Goal: Navigation & Orientation: Find specific page/section

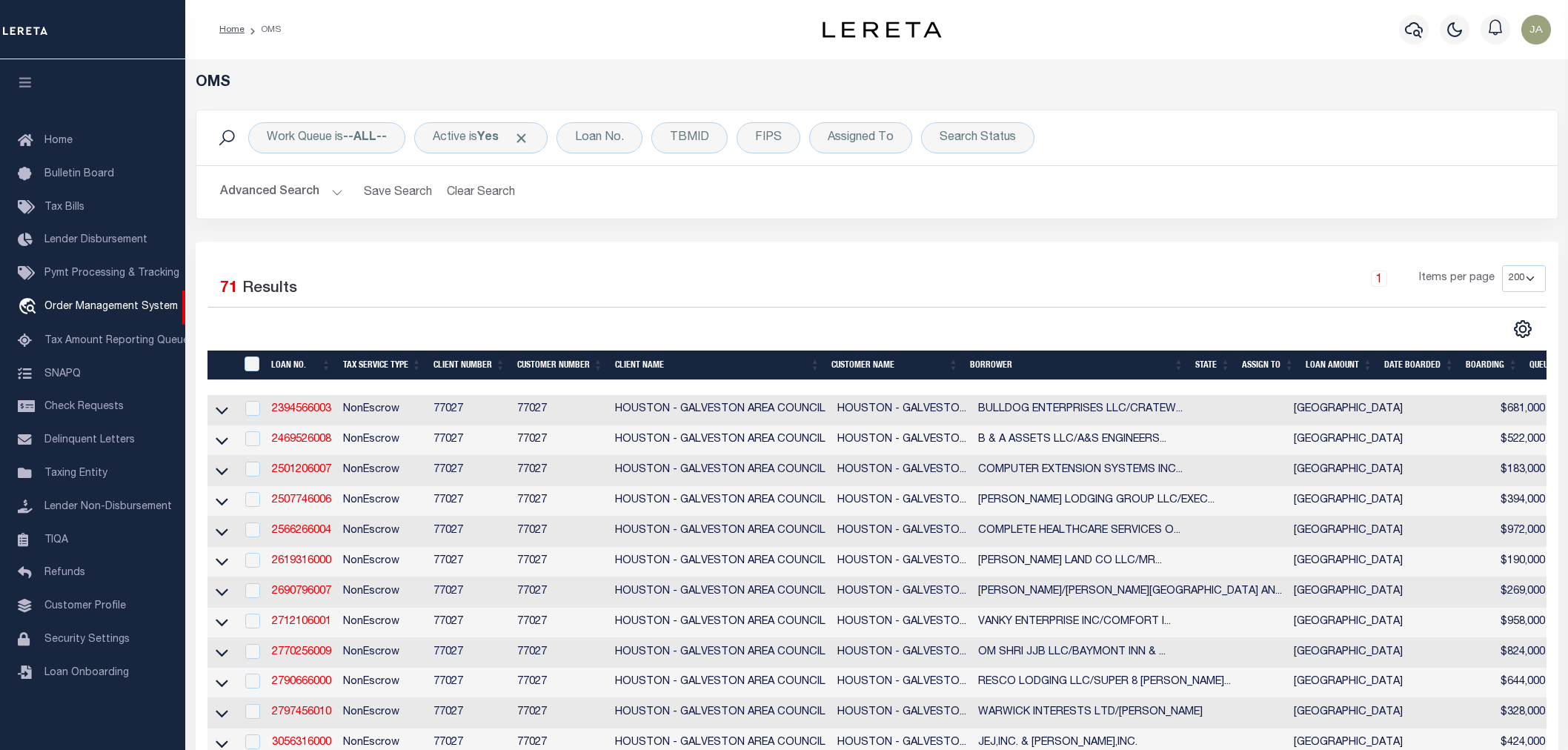
select select "200"
click at [67, 205] on span "Tax Bills" at bounding box center [65, 207] width 40 height 10
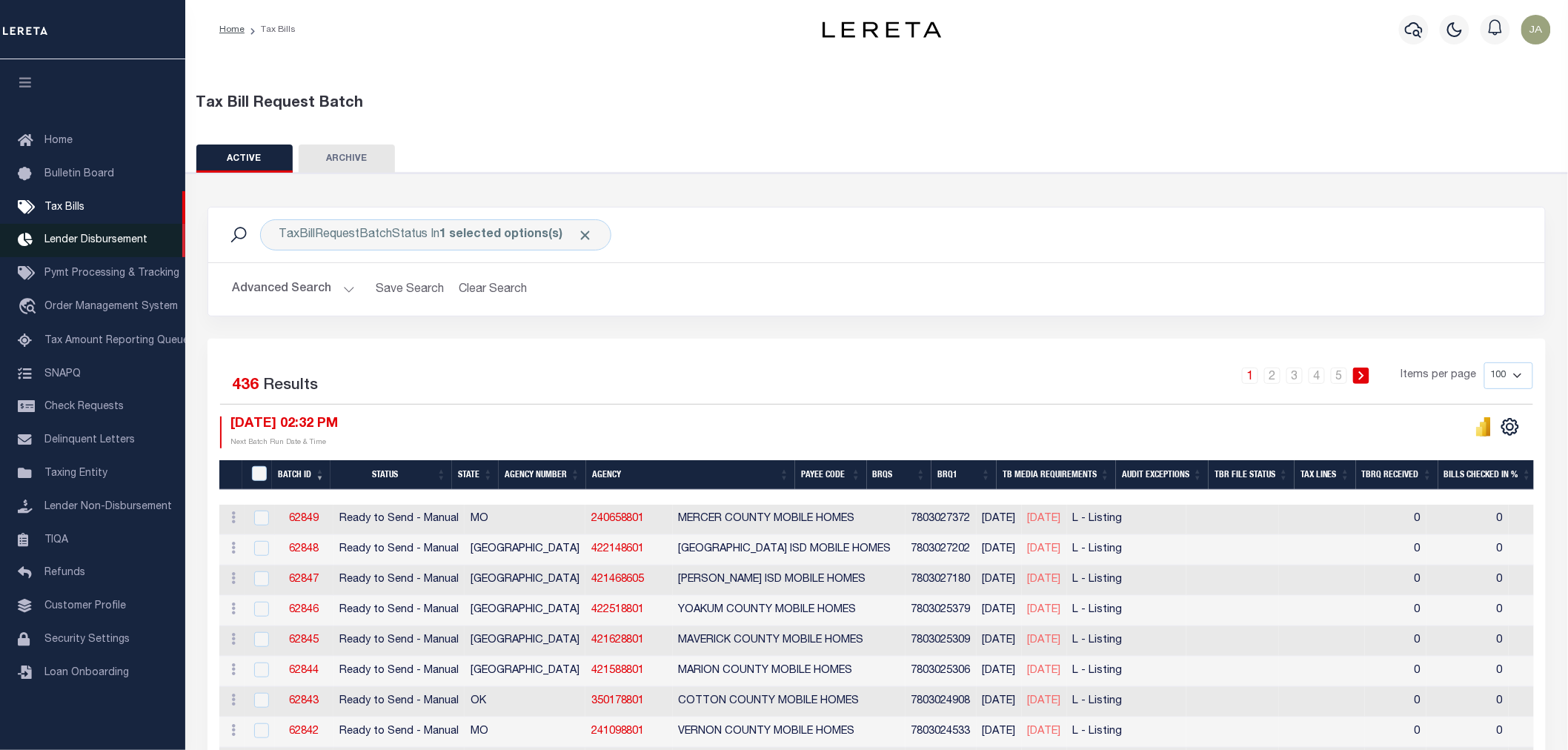
click at [71, 231] on link "Lender Disbursement" at bounding box center [93, 240] width 185 height 33
